Goal: Communication & Community: Answer question/provide support

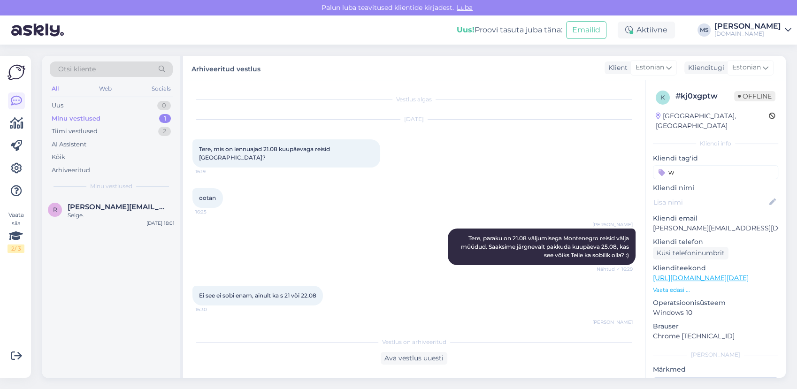
scroll to position [454, 0]
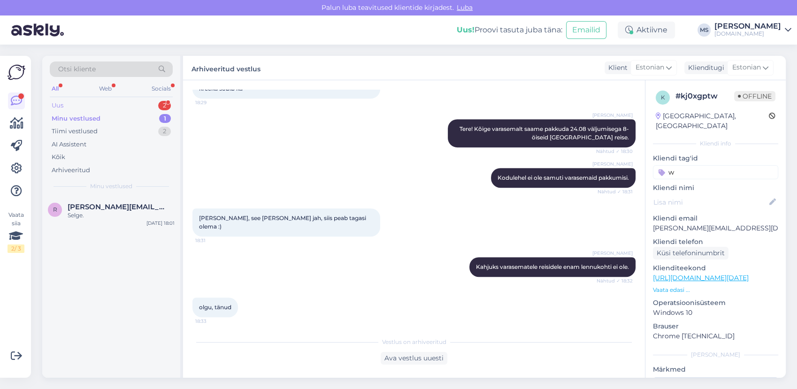
click at [101, 107] on div "Uus 2" at bounding box center [111, 105] width 123 height 13
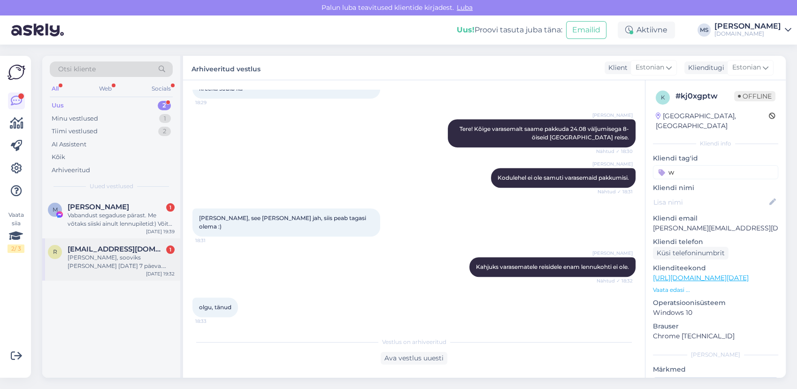
click at [118, 252] on span "[EMAIL_ADDRESS][DOMAIN_NAME]" at bounding box center [117, 249] width 98 height 8
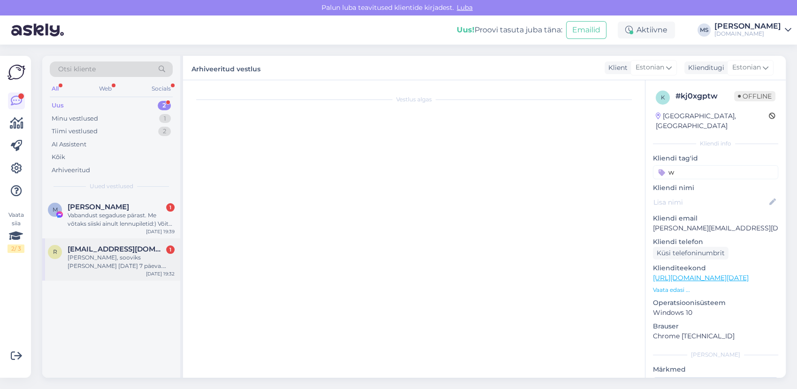
scroll to position [0, 0]
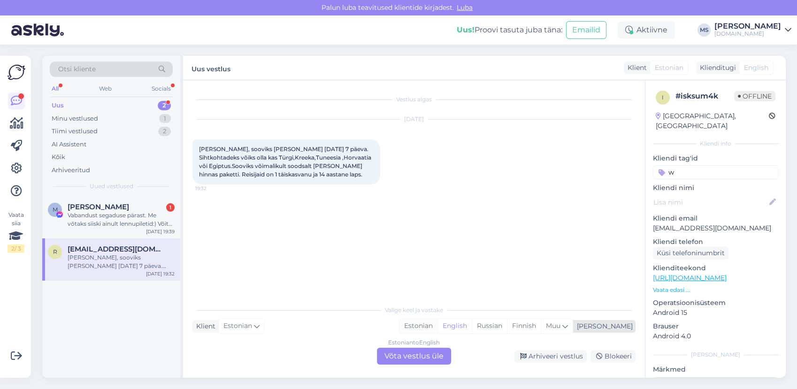
click at [437, 326] on div "Estonian" at bounding box center [418, 326] width 38 height 14
click at [424, 357] on div "Estonian to Estonian Võta vestlus üle" at bounding box center [414, 356] width 74 height 17
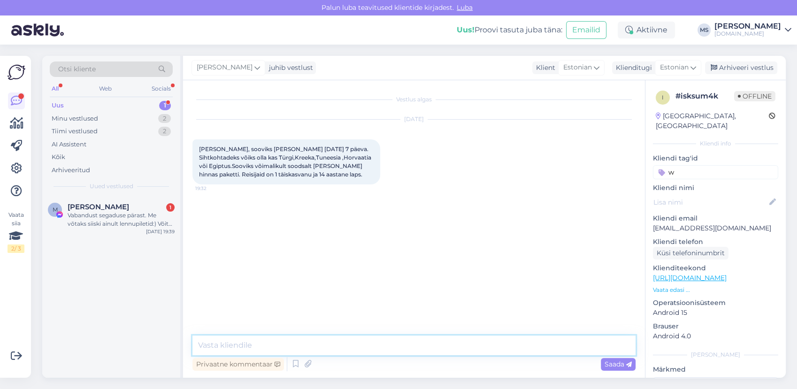
click at [405, 345] on textarea at bounding box center [413, 346] width 443 height 20
type textarea "Tere! Kas Teile sobib reisida [PERSON_NAME] 12.09 või sobib ka +- paar päeva?"
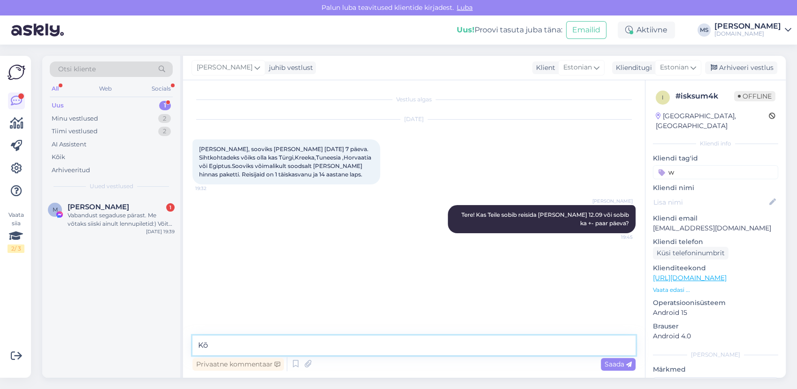
type textarea "K"
click at [108, 221] on div "Vabandust segaduse pärast. Me võtaks siiski ainult lennupiletid:) Võite [PERSON…" at bounding box center [121, 219] width 107 height 17
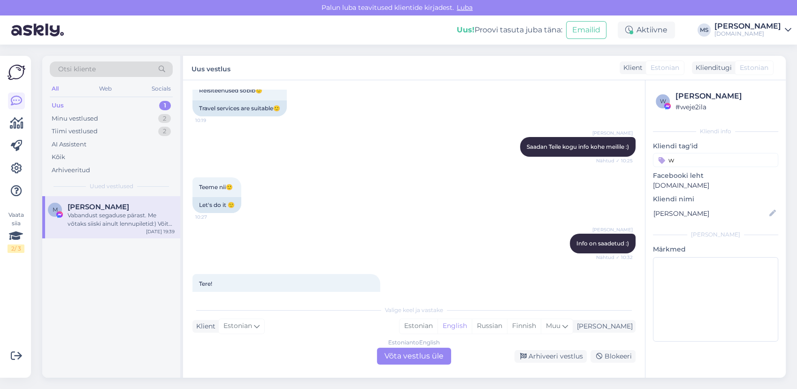
scroll to position [3749, 0]
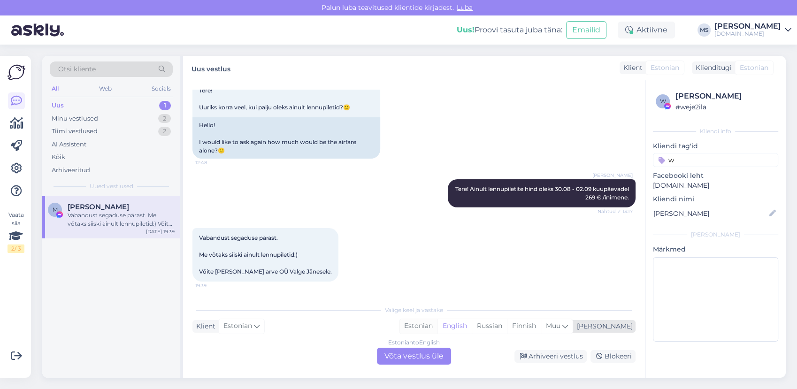
click at [437, 328] on div "Estonian" at bounding box center [418, 326] width 38 height 14
click at [439, 352] on div "Estonian to Estonian Võta vestlus üle" at bounding box center [414, 356] width 74 height 17
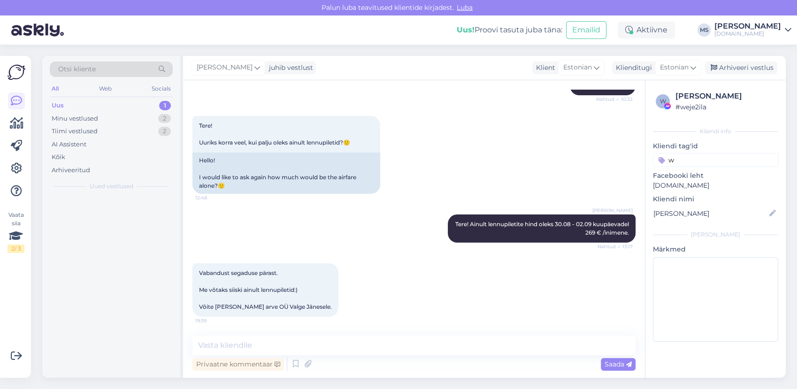
scroll to position [3714, 0]
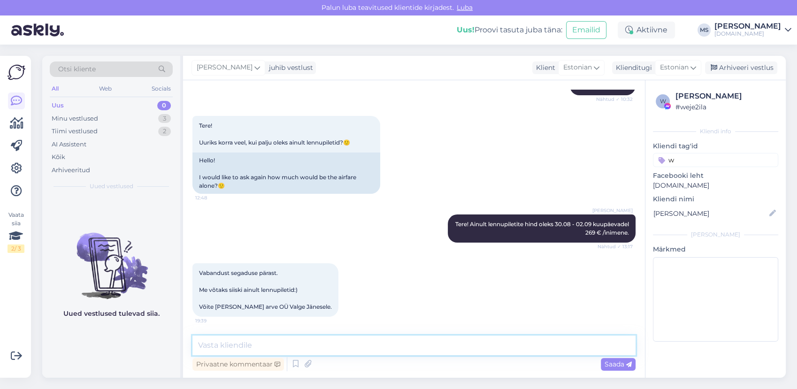
click at [413, 338] on textarea at bounding box center [413, 346] width 443 height 20
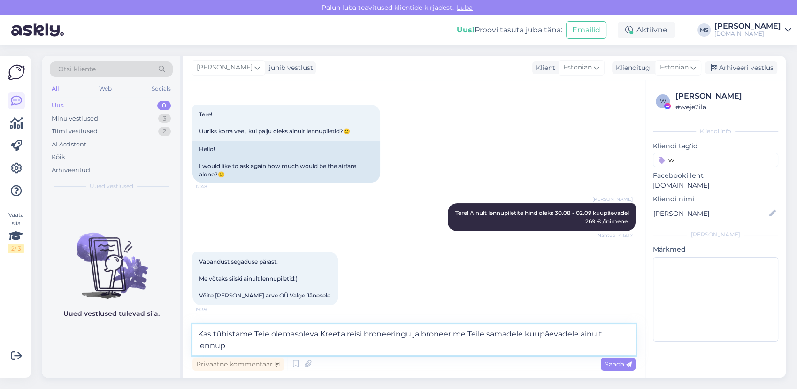
scroll to position [3725, 0]
type textarea "Kas tühistame Teie olemasoleva Kreeta reisi broneeringu ja broneerime Teile sam…"
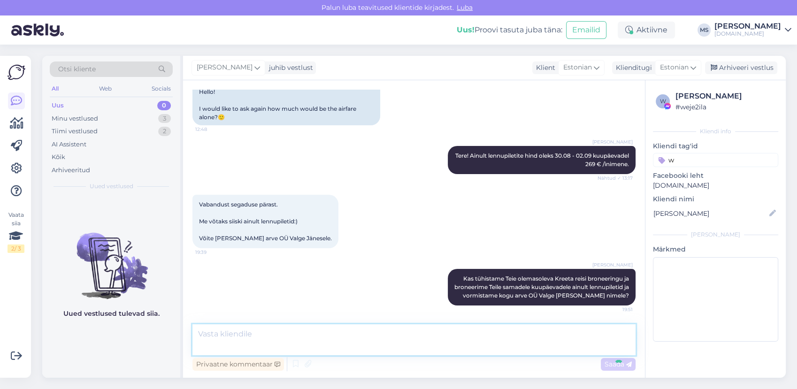
scroll to position [3771, 0]
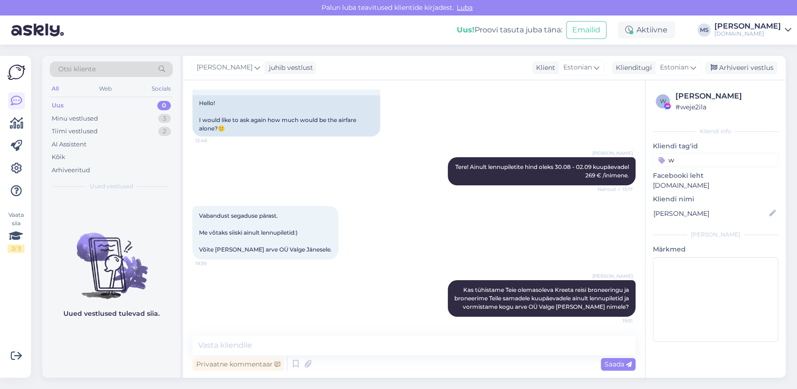
click at [76, 111] on div "Uus 0" at bounding box center [111, 105] width 123 height 13
click at [75, 118] on div "Minu vestlused" at bounding box center [75, 118] width 46 height 9
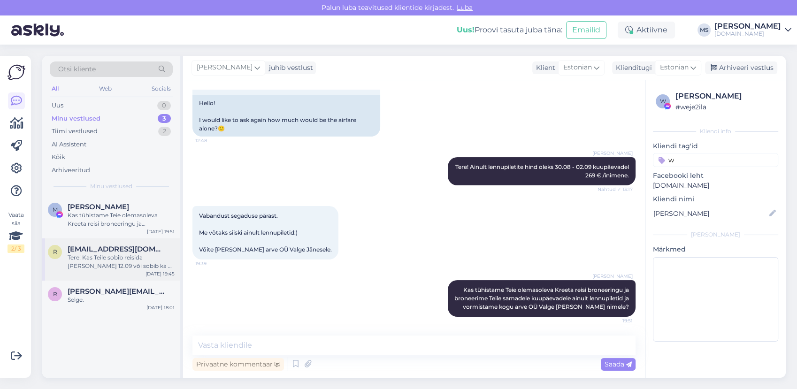
click at [108, 267] on div "Tere! Kas Teile sobib reisida [PERSON_NAME] 12.09 või sobib ka +- paar päeva?" at bounding box center [121, 261] width 107 height 17
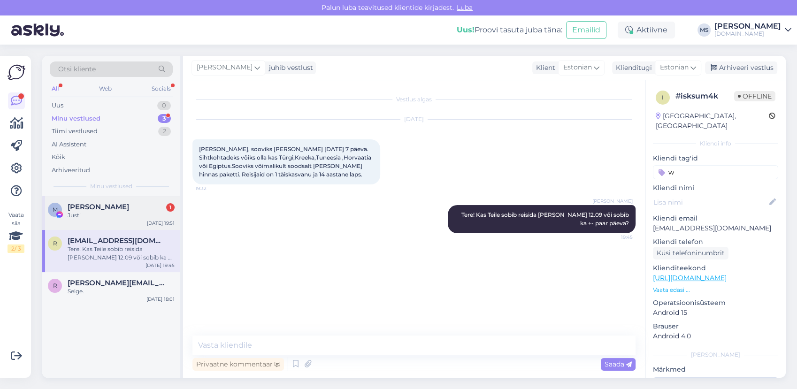
click at [117, 220] on div "M [PERSON_NAME] 1 Just! [DATE] 19:51" at bounding box center [111, 213] width 138 height 34
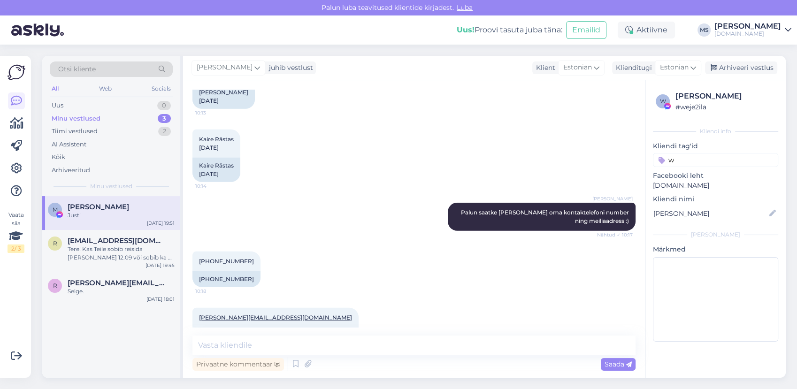
scroll to position [2925, 0]
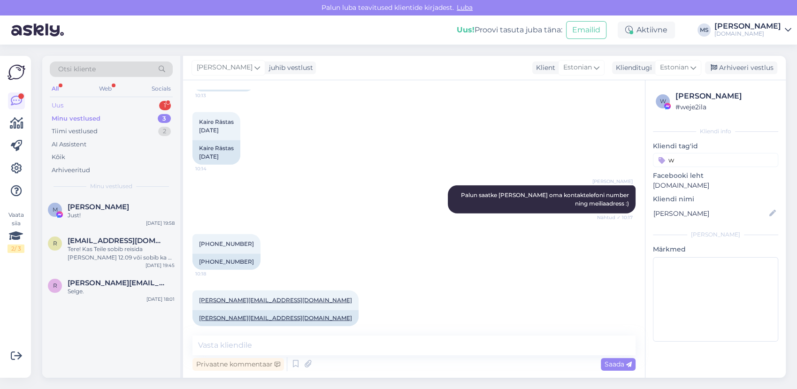
click at [92, 102] on div "Uus 1" at bounding box center [111, 105] width 123 height 13
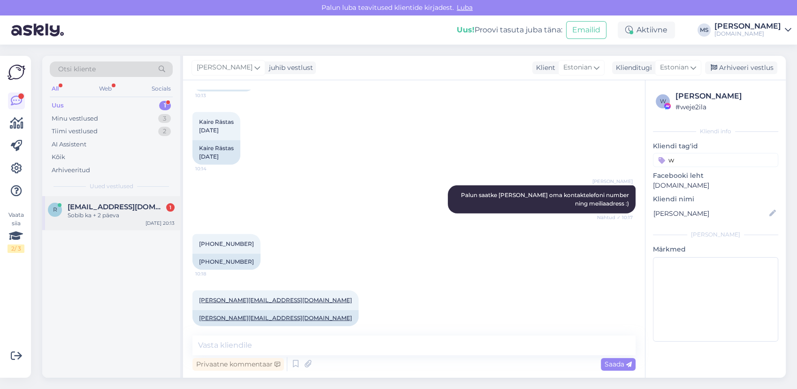
click at [137, 212] on div "Sobib ka + 2 päeva" at bounding box center [121, 215] width 107 height 8
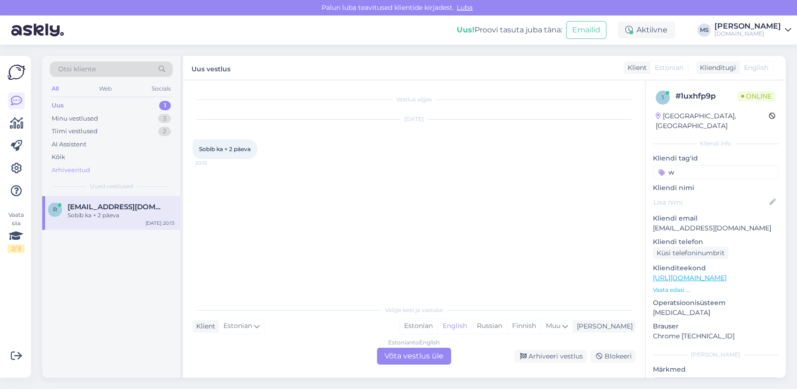
click at [93, 167] on div "Arhiveeritud" at bounding box center [111, 170] width 123 height 13
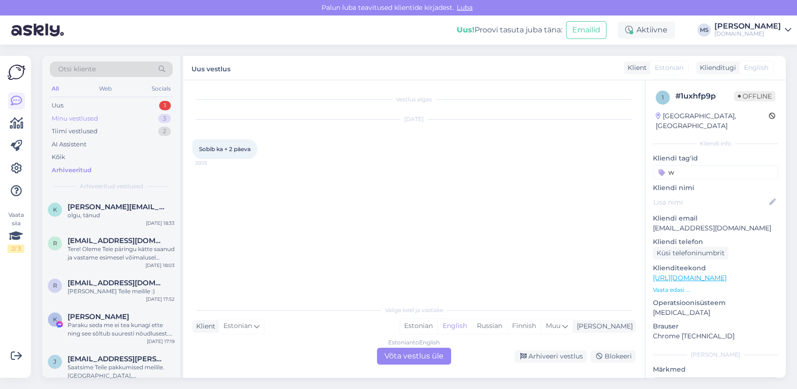
click at [75, 116] on div "Minu vestlused" at bounding box center [75, 118] width 46 height 9
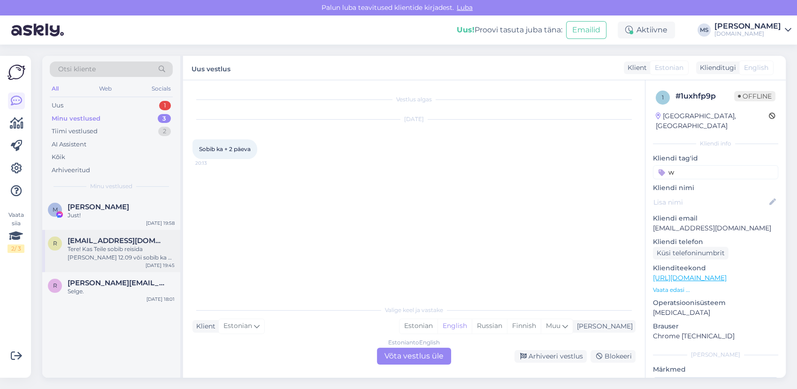
click at [89, 251] on div "Tere! Kas Teile sobib reisida [PERSON_NAME] 12.09 või sobib ka +- paar päeva?" at bounding box center [121, 253] width 107 height 17
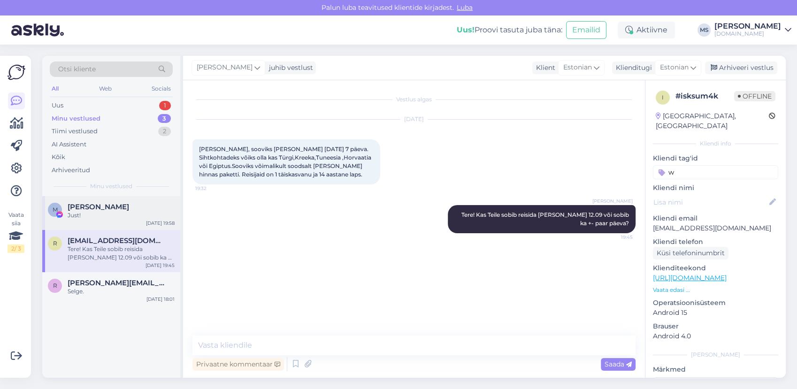
click at [92, 208] on span "[PERSON_NAME]" at bounding box center [98, 207] width 61 height 8
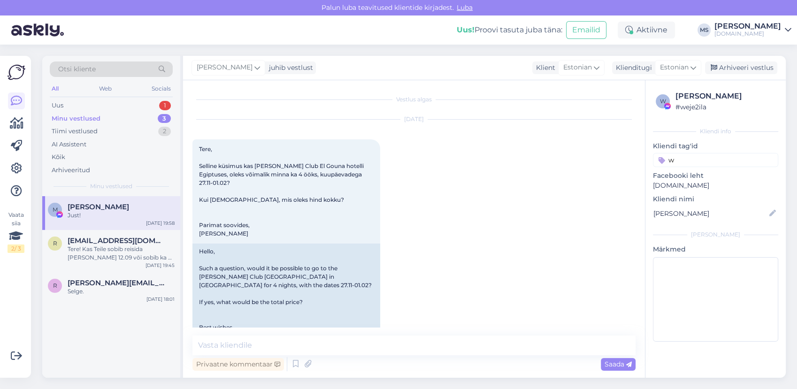
scroll to position [3811, 0]
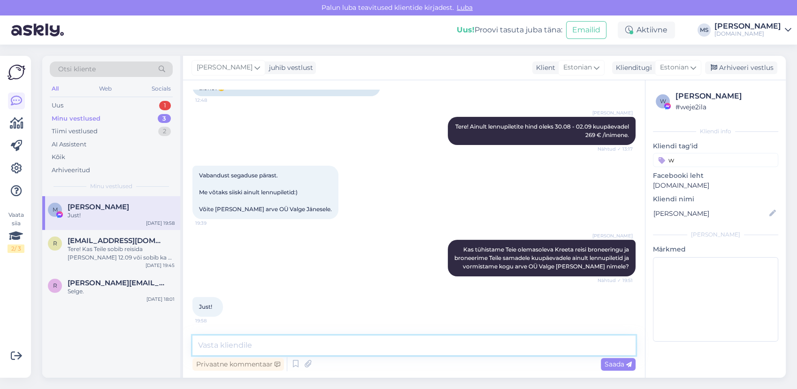
click at [250, 336] on textarea at bounding box center [413, 346] width 443 height 20
type textarea "Vormistasime Teile lennupiletite broneeringu ja saatsime info meilile. P"
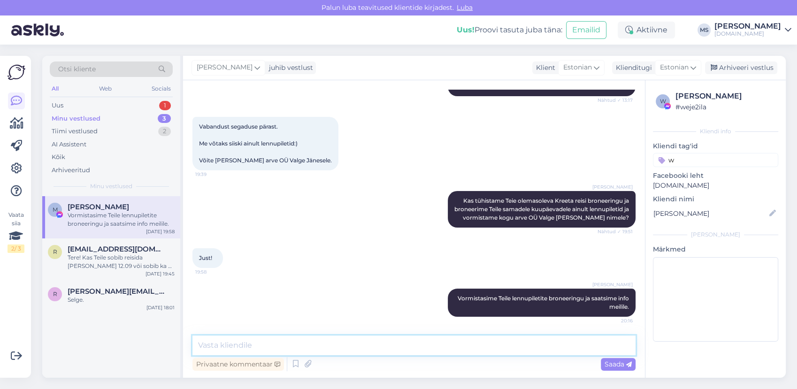
scroll to position [3860, 0]
type textarea "Palun tasuge arve hiljemalt [PERSON_NAME] 21:00-ks, et saaksime lennupiletite b…"
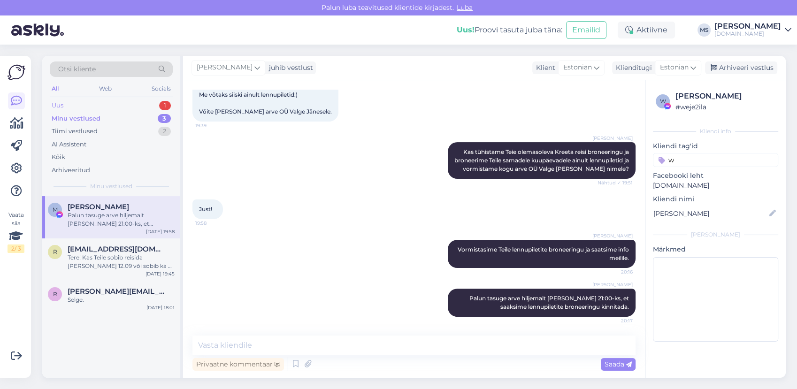
click at [64, 103] on div "Uus 1" at bounding box center [111, 105] width 123 height 13
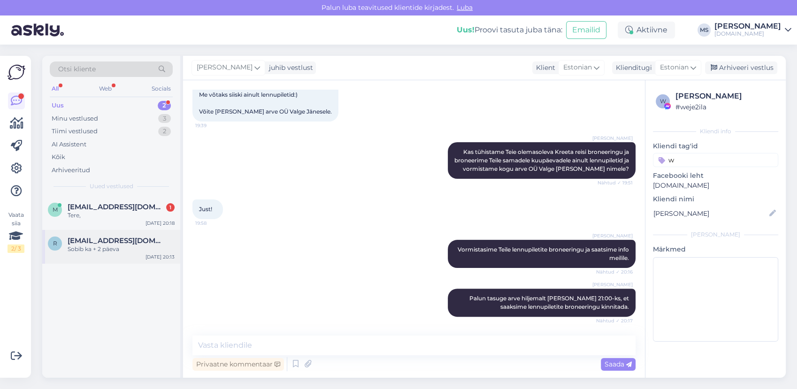
click at [122, 253] on div "Sobib ka + 2 päeva" at bounding box center [121, 249] width 107 height 8
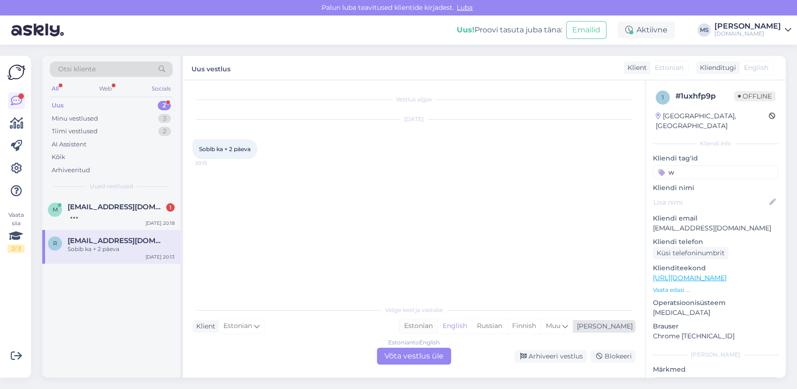
click at [437, 328] on div "Estonian" at bounding box center [418, 326] width 38 height 14
click at [422, 354] on div "Estonian to Estonian Võta vestlus üle" at bounding box center [414, 356] width 74 height 17
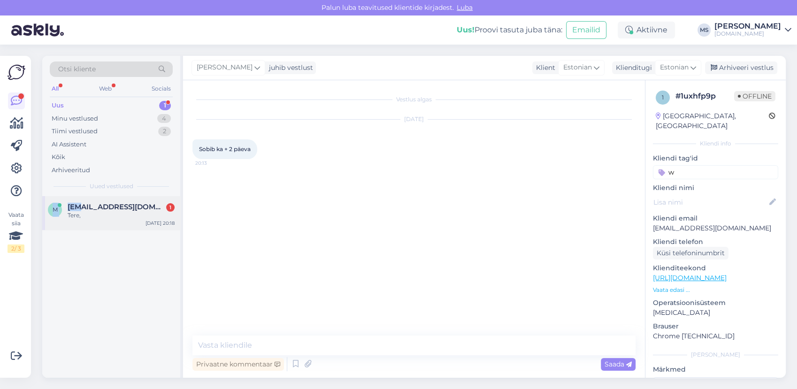
click at [83, 196] on div "Otsi kliente All Web Socials Uus 1 Minu vestlused 4 Tiimi vestlused 2 AI Assist…" at bounding box center [112, 217] width 141 height 322
drag, startPoint x: 83, startPoint y: 196, endPoint x: 105, endPoint y: 207, distance: 24.1
click at [105, 207] on span "[EMAIL_ADDRESS][DOMAIN_NAME]" at bounding box center [117, 207] width 98 height 8
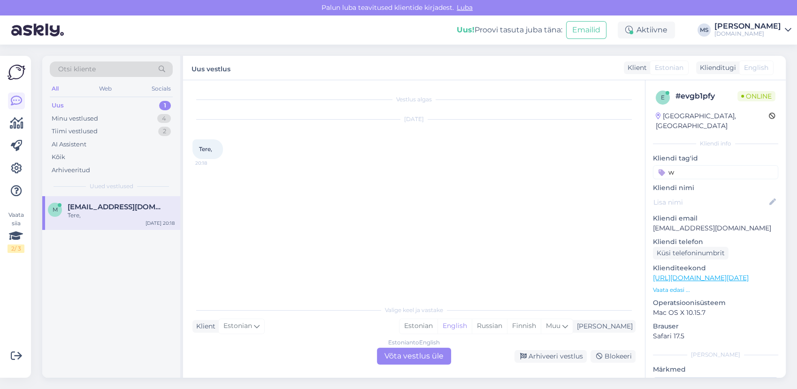
click at [396, 243] on div "Vestlus algas [DATE] Tere, 20:18" at bounding box center [417, 191] width 451 height 202
click at [437, 321] on div "Estonian" at bounding box center [418, 326] width 38 height 14
click at [428, 355] on div "Estonian to Estonian Võta vestlus üle" at bounding box center [414, 356] width 74 height 17
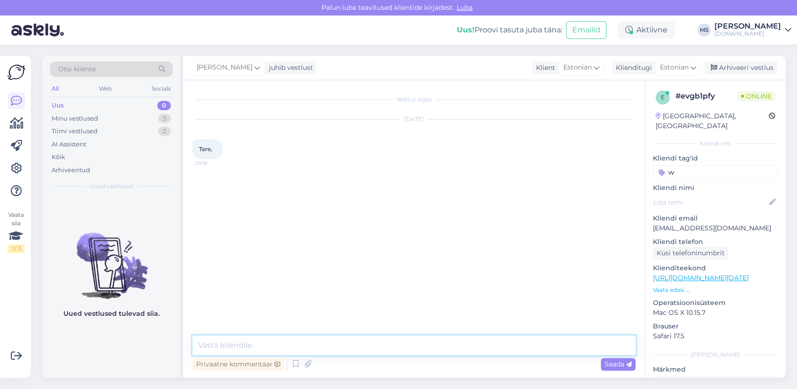
click at [405, 347] on textarea at bounding box center [413, 346] width 443 height 20
type textarea "Tere"
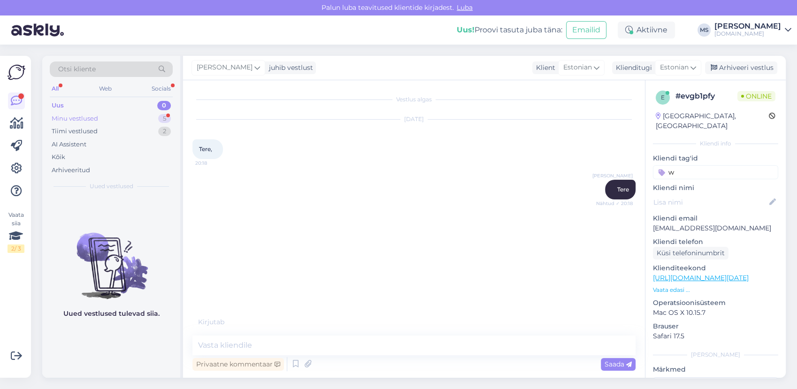
click at [98, 118] on div "Minu vestlused" at bounding box center [75, 118] width 46 height 9
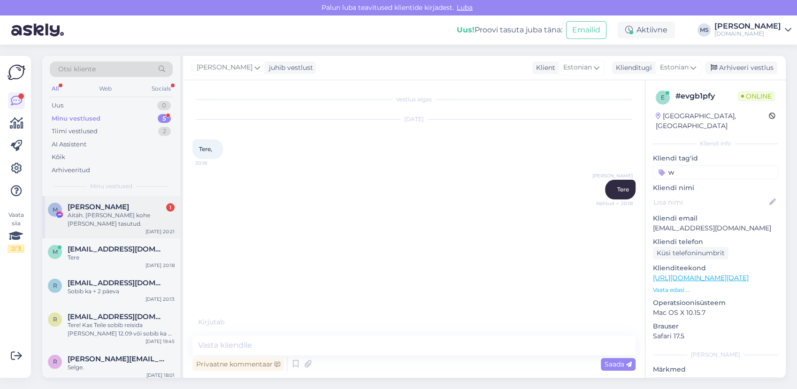
click at [120, 207] on div "[PERSON_NAME] 1" at bounding box center [121, 207] width 107 height 8
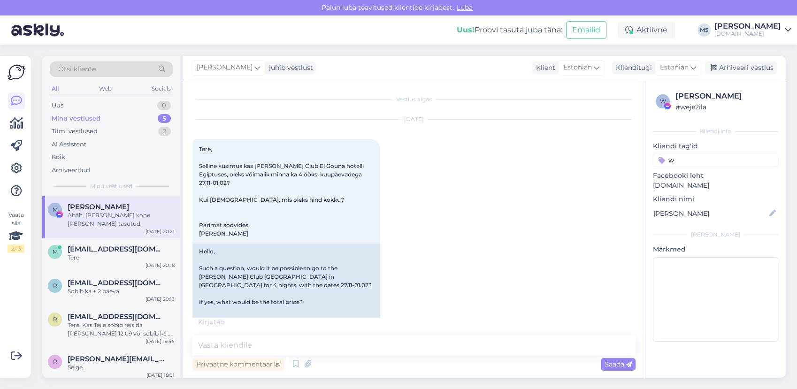
scroll to position [3959, 0]
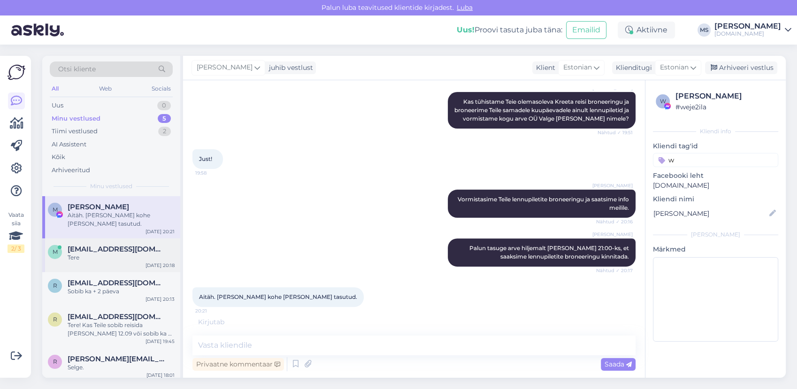
click at [121, 245] on span "[EMAIL_ADDRESS][DOMAIN_NAME]" at bounding box center [117, 249] width 98 height 8
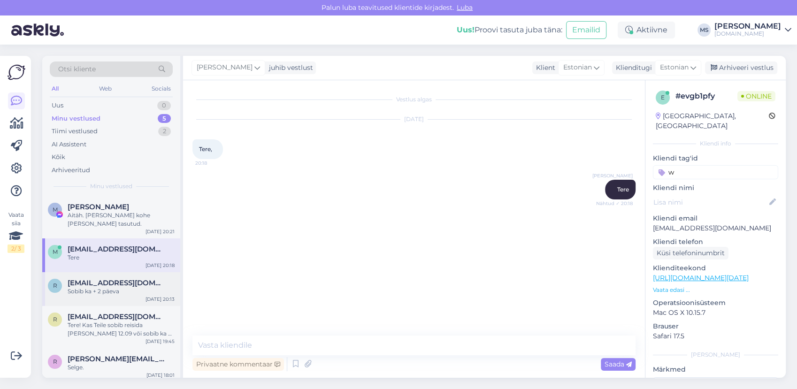
click at [112, 291] on div "r [EMAIL_ADDRESS][DOMAIN_NAME] Sobib ka + 2 päeva [DATE] 20:13" at bounding box center [111, 289] width 138 height 34
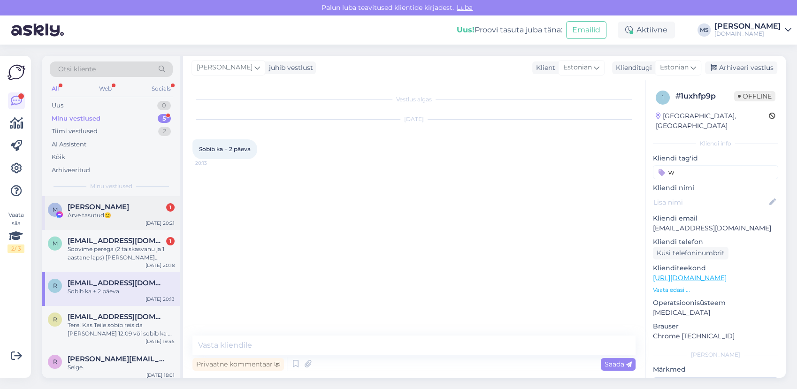
click at [102, 213] on div "Arve tasutud🙂" at bounding box center [121, 215] width 107 height 8
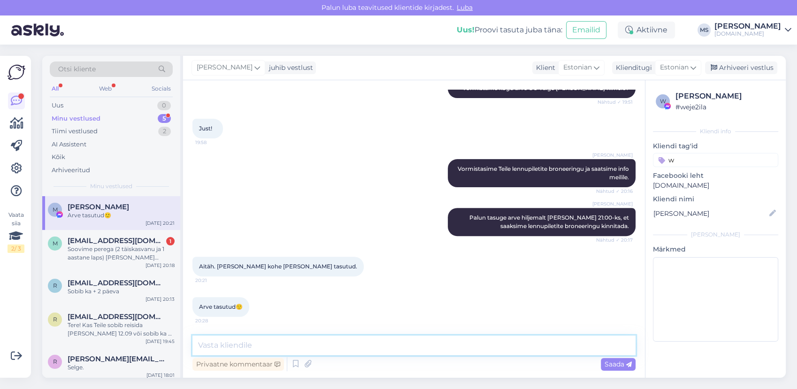
click at [263, 340] on textarea at bounding box center [413, 346] width 443 height 20
type textarea "Täname, makse on laekunud ja piletid kinnitatud."
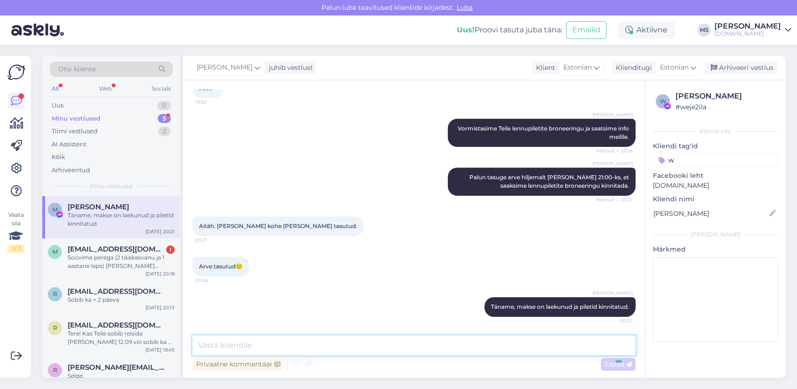
scroll to position [4030, 0]
click at [89, 267] on div "Soovime perega (2 täiskasvanu ja 1 aastane laps) [PERSON_NAME] nädalaks Kanaari…" at bounding box center [121, 261] width 107 height 17
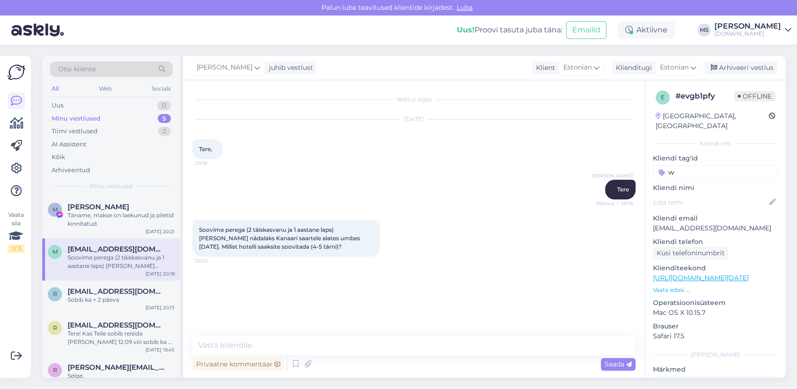
scroll to position [0, 0]
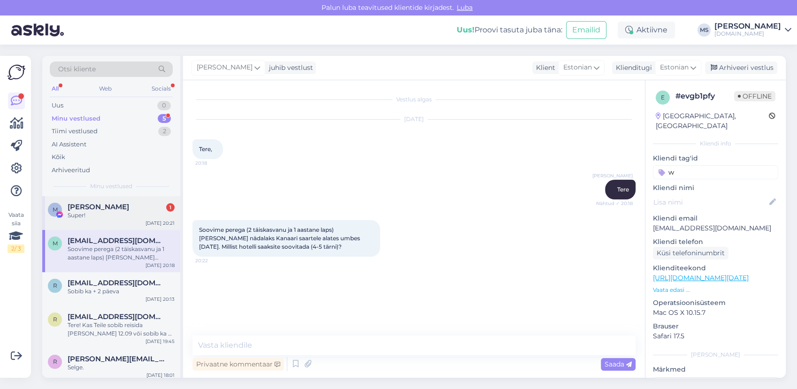
click at [132, 203] on div "[PERSON_NAME] 1" at bounding box center [121, 207] width 107 height 8
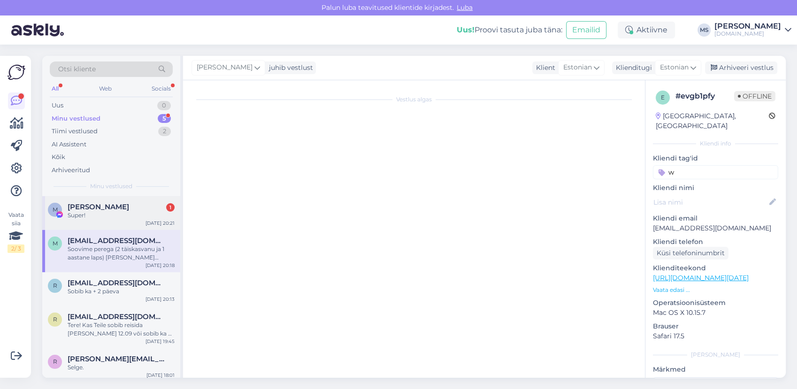
scroll to position [4070, 0]
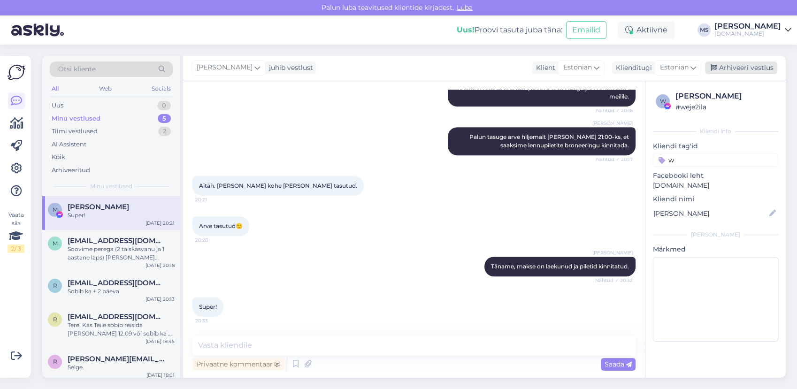
click at [738, 69] on div "Arhiveeri vestlus" at bounding box center [741, 67] width 72 height 13
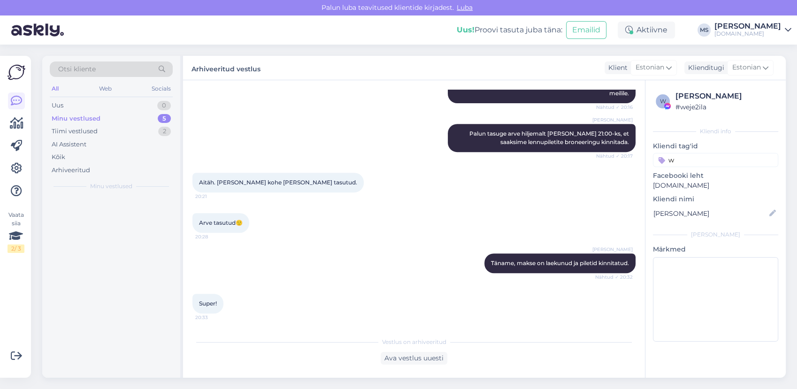
click at [106, 124] on div "Minu vestlused 5" at bounding box center [111, 118] width 123 height 13
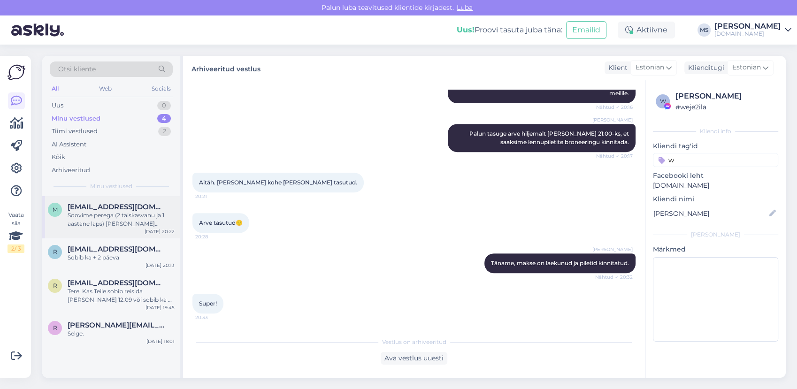
click at [107, 223] on div "Soovime perega (2 täiskasvanu ja 1 aastane laps) [PERSON_NAME] nädalaks Kanaari…" at bounding box center [121, 219] width 107 height 17
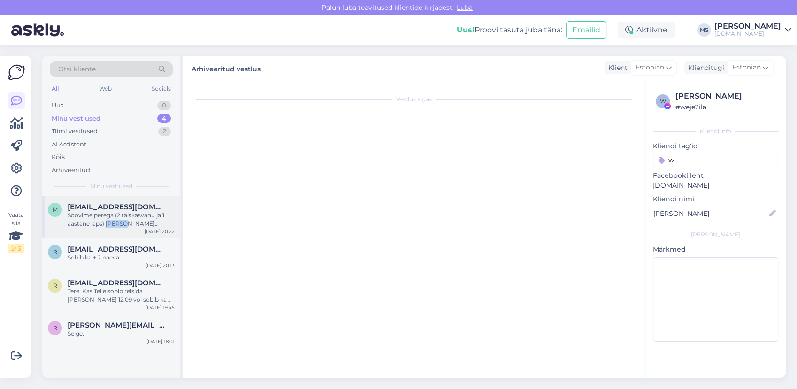
click at [107, 223] on div "Soovime perega (2 täiskasvanu ja 1 aastane laps) [PERSON_NAME] nädalaks Kanaari…" at bounding box center [121, 219] width 107 height 17
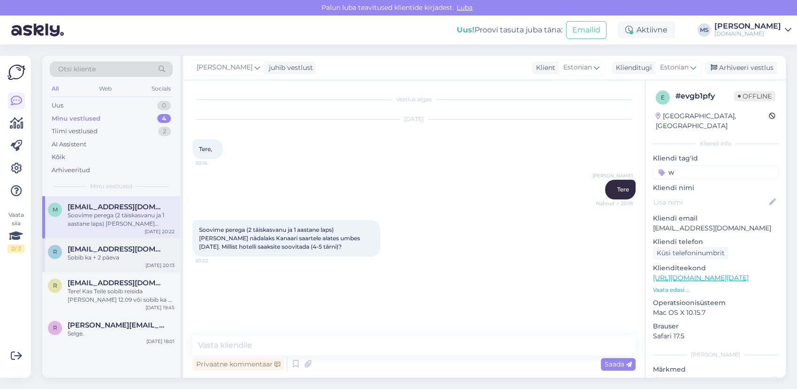
click at [137, 253] on div "[EMAIL_ADDRESS][DOMAIN_NAME] Sobib ka + 2 päeva" at bounding box center [121, 253] width 107 height 17
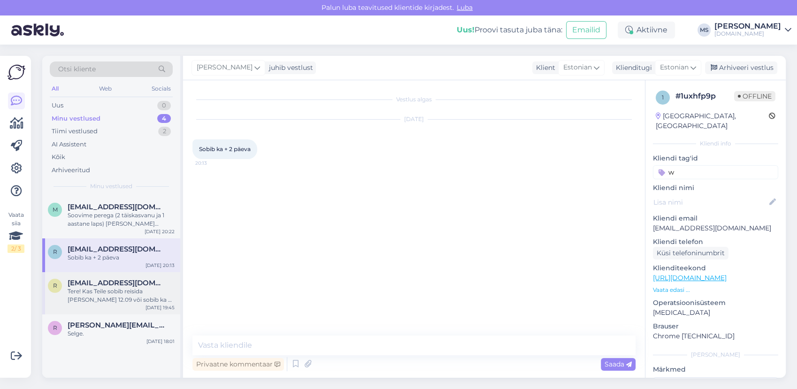
drag, startPoint x: 137, startPoint y: 253, endPoint x: 132, endPoint y: 305, distance: 52.4
click at [132, 305] on div "r [EMAIL_ADDRESS][DOMAIN_NAME] Tere! Kas Teile sobib reisida [PERSON_NAME] 12.0…" at bounding box center [111, 293] width 138 height 42
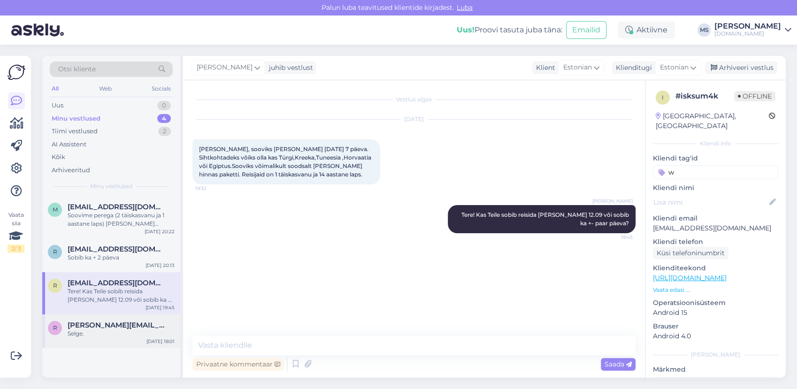
click at [134, 329] on div "Selge." at bounding box center [121, 333] width 107 height 8
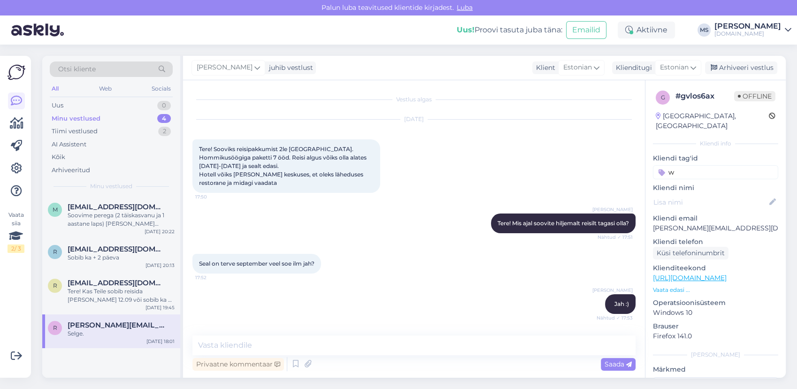
scroll to position [468, 0]
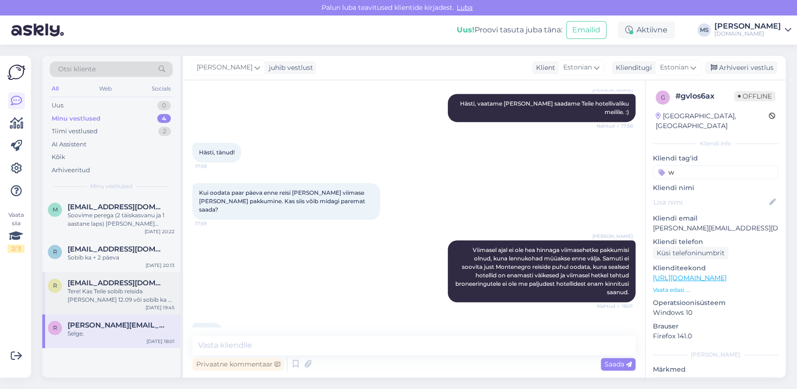
click at [120, 297] on div "Tere! Kas Teile sobib reisida [PERSON_NAME] 12.09 või sobib ka +- paar päeva?" at bounding box center [121, 295] width 107 height 17
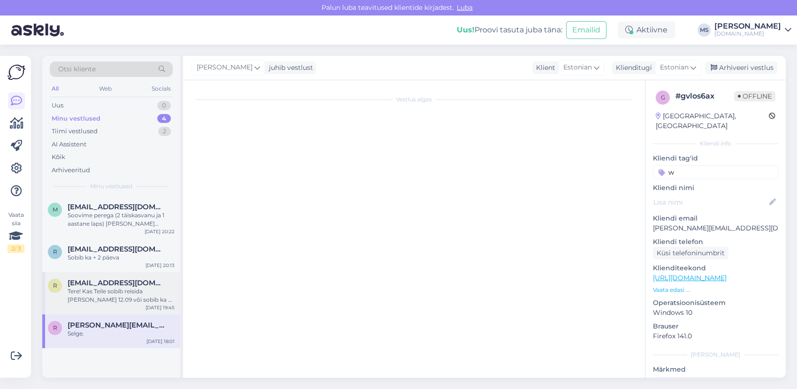
scroll to position [0, 0]
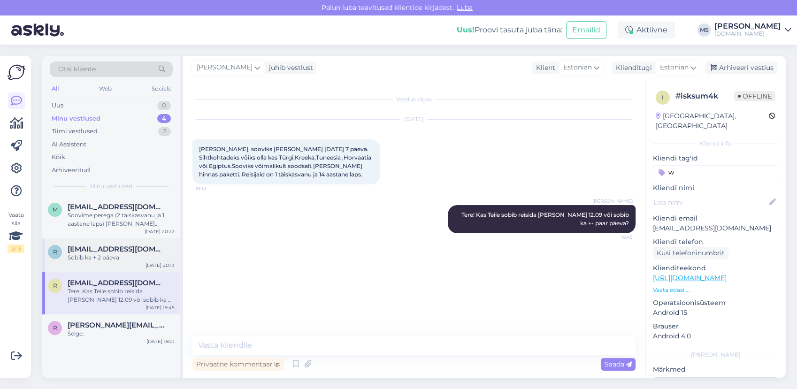
click at [113, 254] on div "Sobib ka + 2 päeva" at bounding box center [121, 257] width 107 height 8
